Goal: Find specific page/section: Find specific page/section

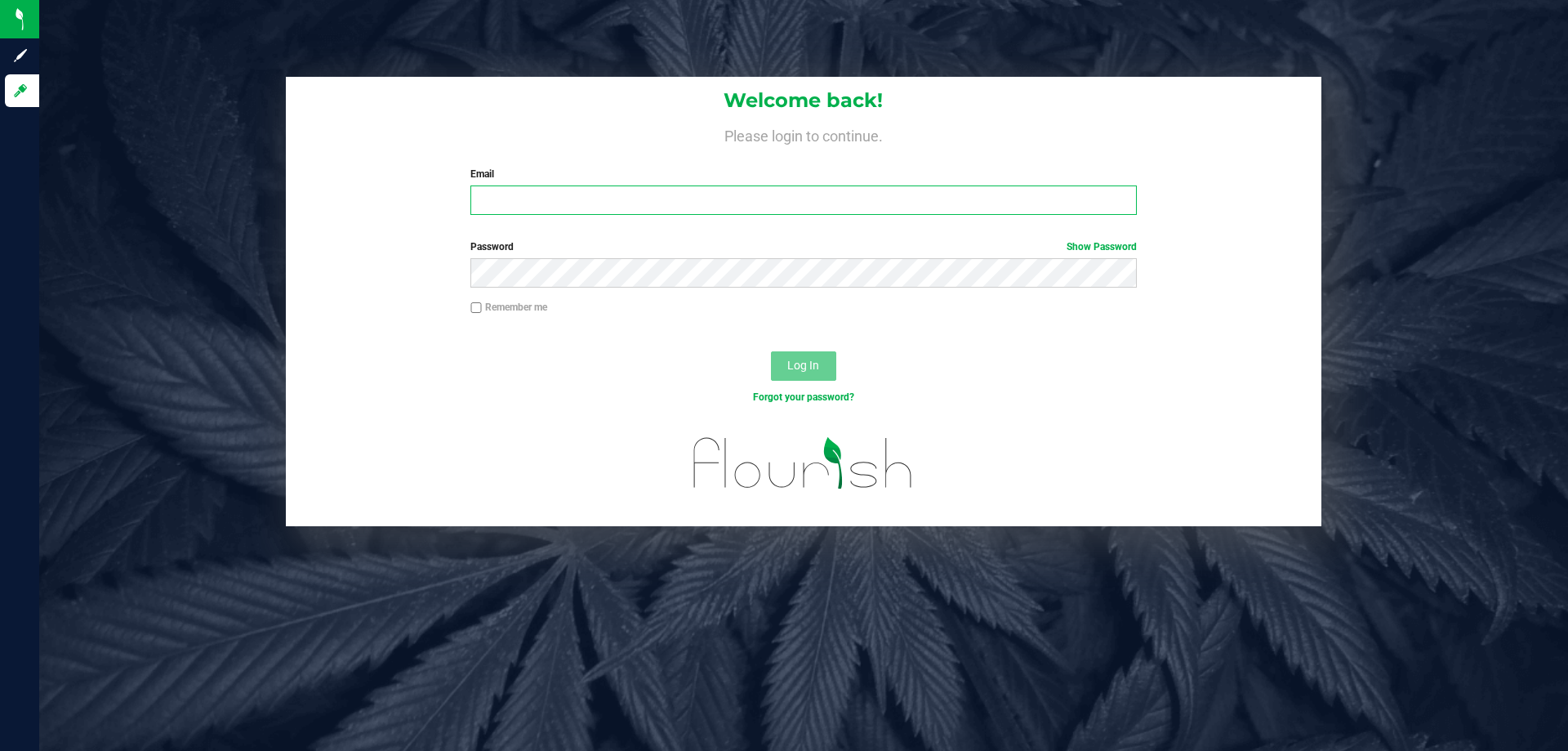
drag, startPoint x: 543, startPoint y: 198, endPoint x: 580, endPoint y: 194, distance: 37.2
click at [569, 198] on input "Email" at bounding box center [803, 200] width 666 height 29
type input "[EMAIL_ADDRESS][DOMAIN_NAME]"
click at [771, 351] on button "Log In" at bounding box center [803, 366] width 65 height 29
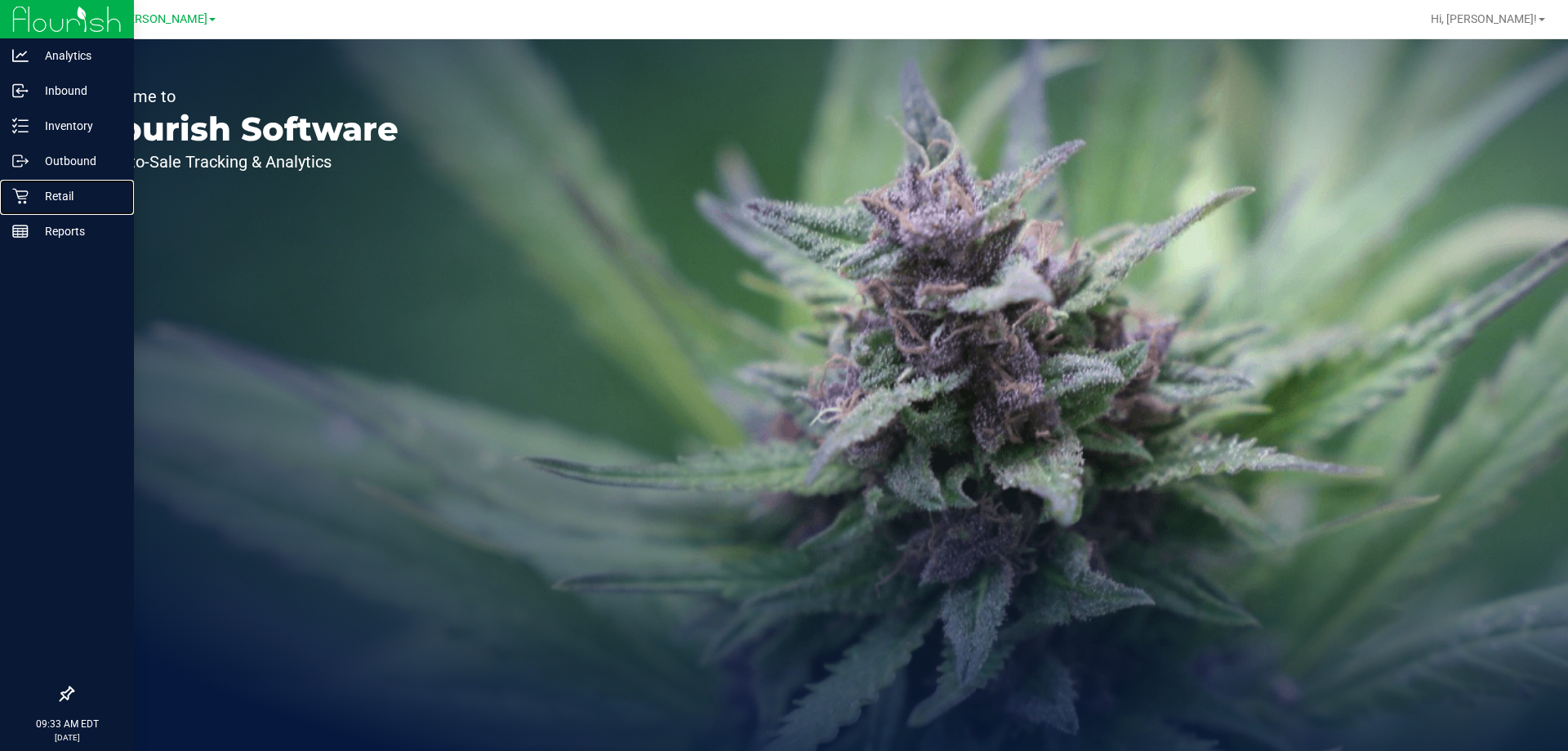
drag, startPoint x: 21, startPoint y: 212, endPoint x: 74, endPoint y: 17, distance: 202.1
click at [21, 212] on link "Retail" at bounding box center [67, 198] width 133 height 35
